Goal: Book appointment/travel/reservation

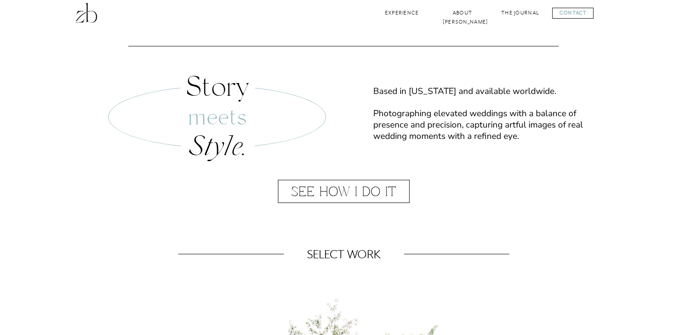
scroll to position [386, 0]
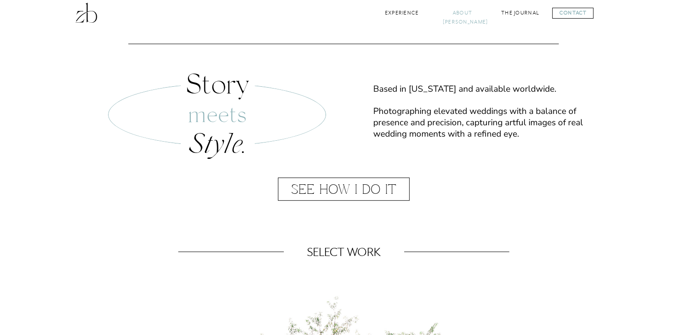
drag, startPoint x: 156, startPoint y: 60, endPoint x: 466, endPoint y: 17, distance: 313.7
click at [466, 17] on nav "About [PERSON_NAME]" at bounding box center [462, 13] width 40 height 9
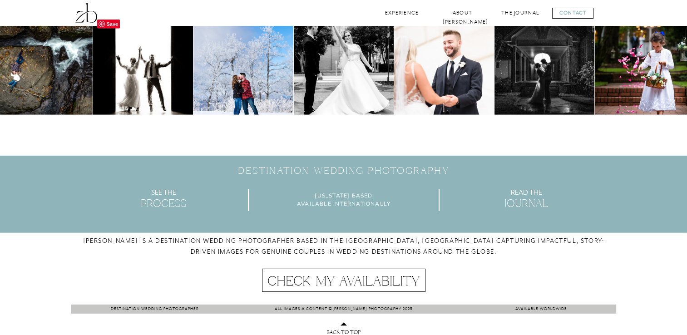
scroll to position [2621, 0]
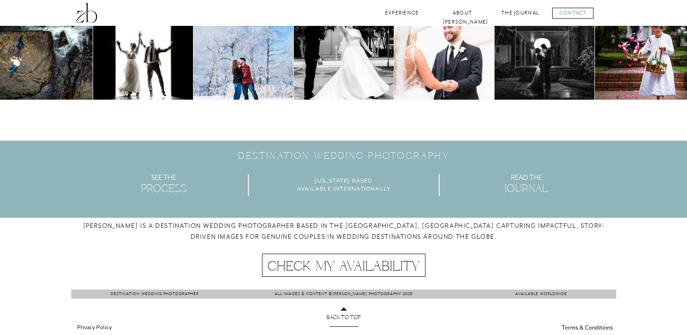
click at [336, 269] on nav "Check My Availability" at bounding box center [343, 265] width 159 height 13
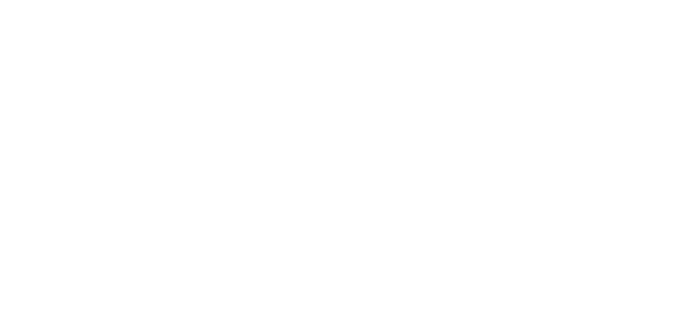
scroll to position [706, 0]
